Goal: Task Accomplishment & Management: Use online tool/utility

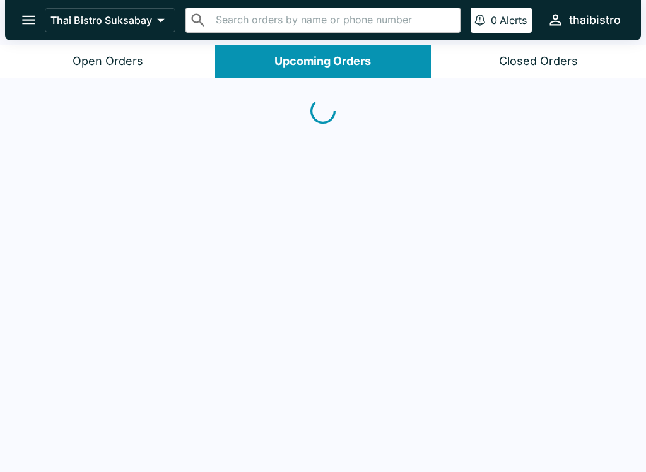
click at [143, 58] on button "Open Orders" at bounding box center [107, 61] width 215 height 32
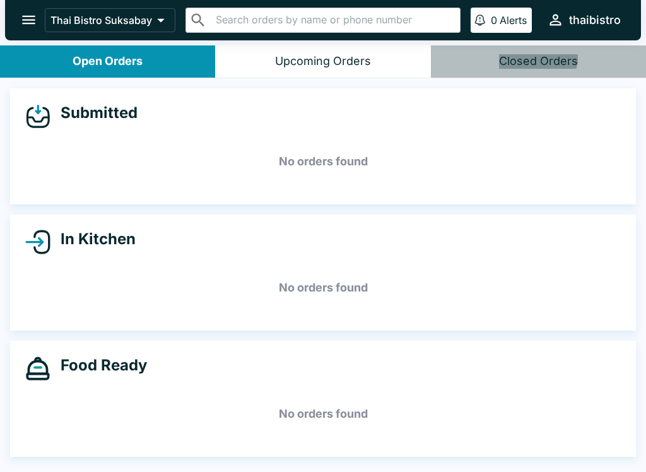
click at [575, 71] on button "Closed Orders" at bounding box center [538, 61] width 215 height 32
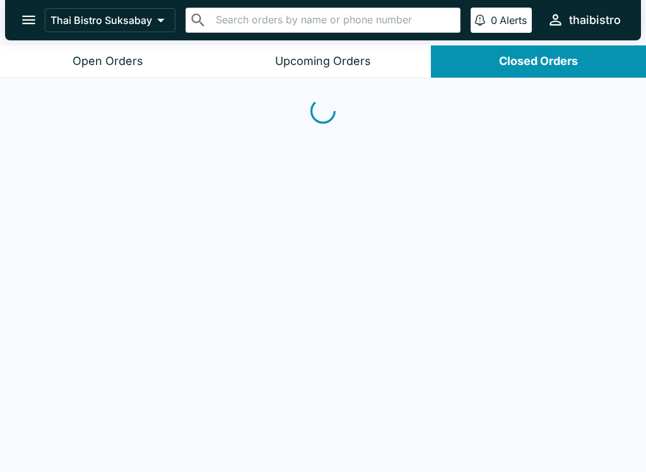
click at [639, 230] on div at bounding box center [323, 276] width 646 height 396
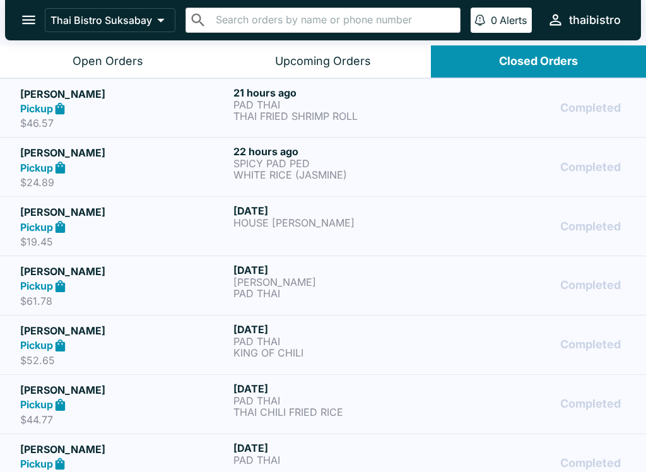
click at [81, 72] on button "Open Orders" at bounding box center [107, 61] width 215 height 32
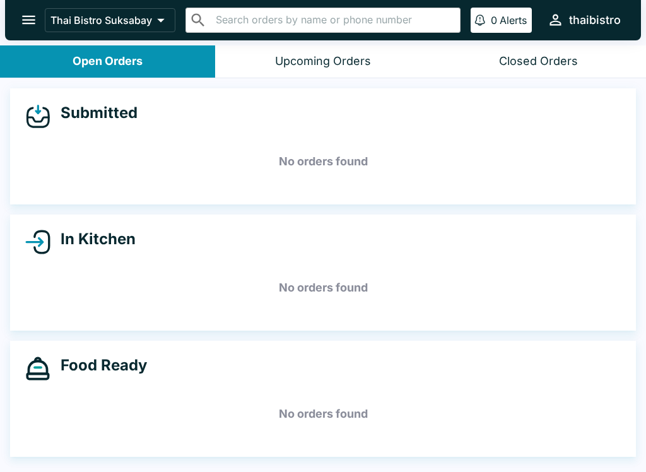
click at [371, 66] on button "Upcoming Orders" at bounding box center [322, 61] width 215 height 32
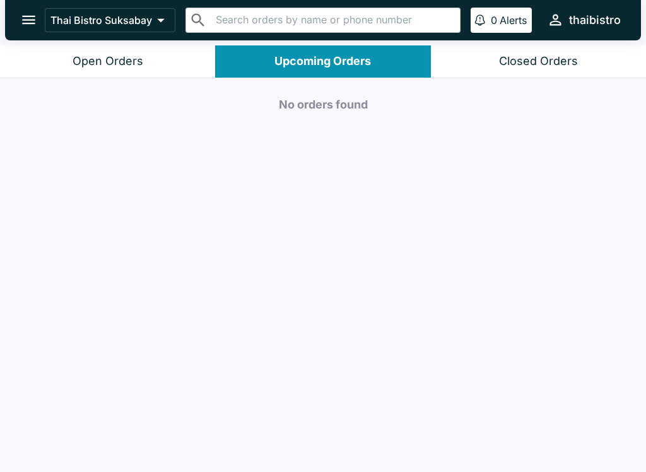
click at [135, 47] on button "Open Orders" at bounding box center [107, 61] width 215 height 32
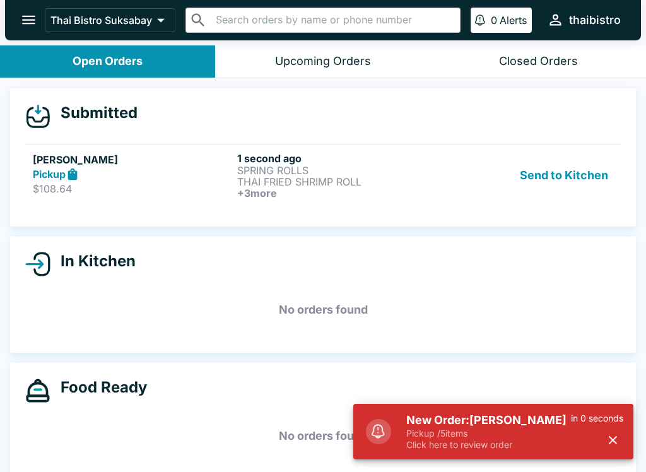
click at [579, 432] on div "in 0 seconds" at bounding box center [597, 432] width 52 height 38
click at [409, 181] on p "THAI FRIED SHRIMP ROLL" at bounding box center [336, 181] width 199 height 11
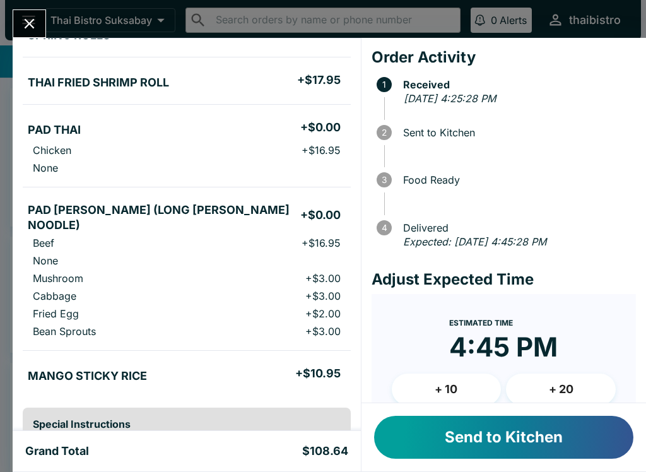
scroll to position [146, 0]
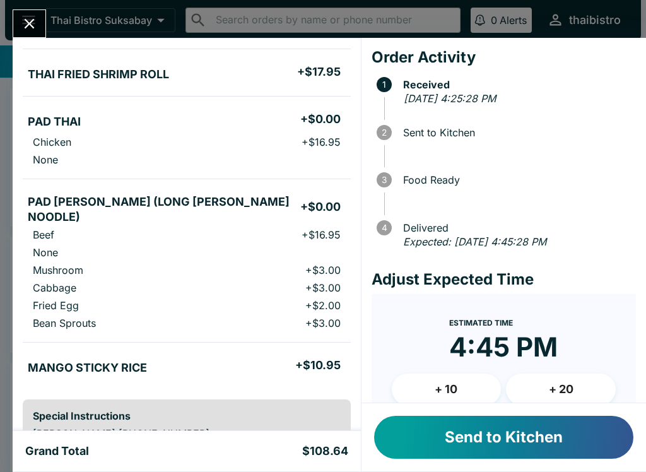
click at [556, 446] on button "Send to Kitchen" at bounding box center [503, 437] width 259 height 43
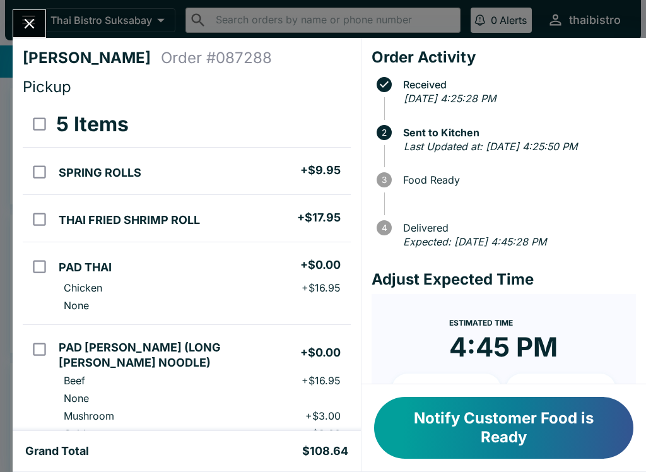
scroll to position [0, 0]
click at [24, 27] on icon "Close" at bounding box center [29, 23] width 17 height 17
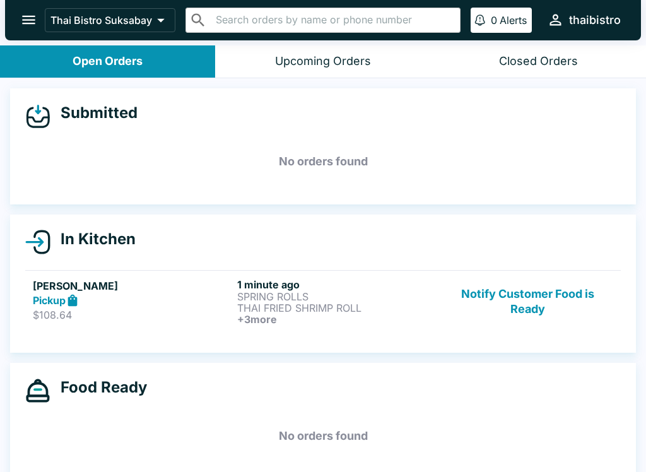
click at [544, 296] on button "Notify Customer Food is Ready" at bounding box center [527, 301] width 171 height 47
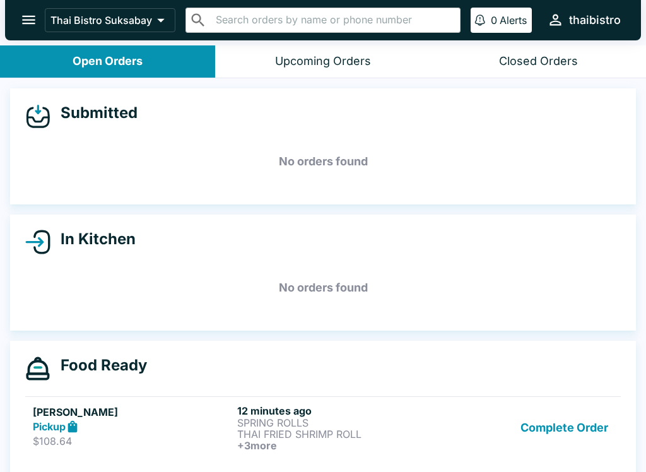
click at [563, 431] on button "Complete Order" at bounding box center [564, 427] width 98 height 47
